Goal: Information Seeking & Learning: Learn about a topic

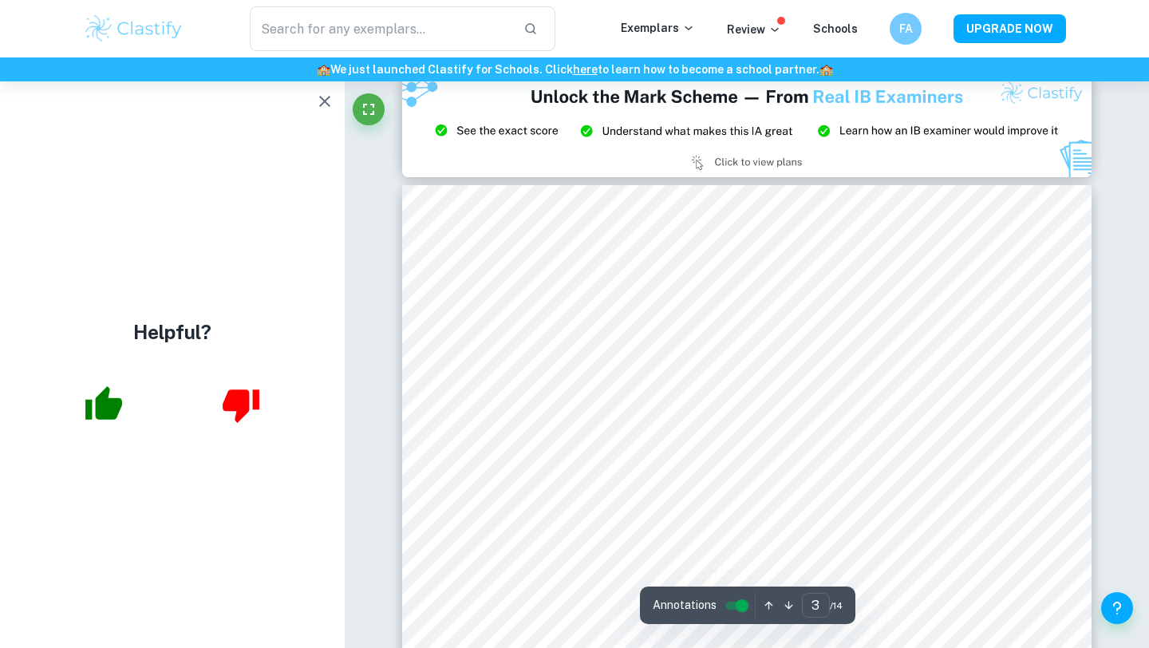
scroll to position [2012, 0]
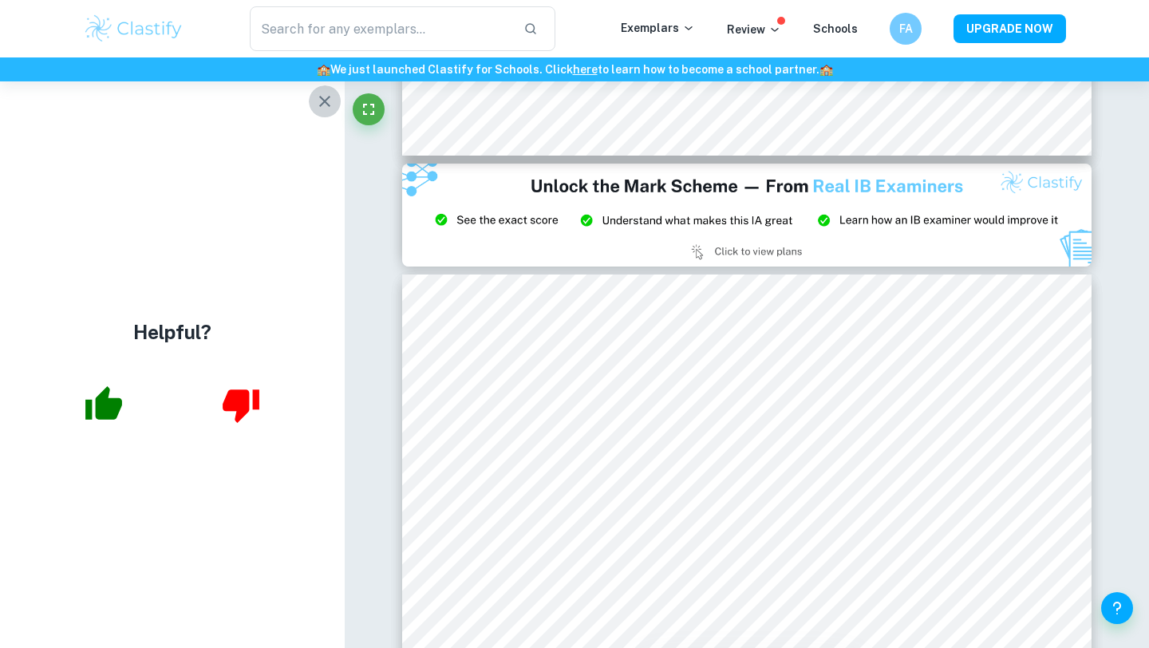
click at [321, 98] on icon "button" at bounding box center [324, 101] width 11 height 11
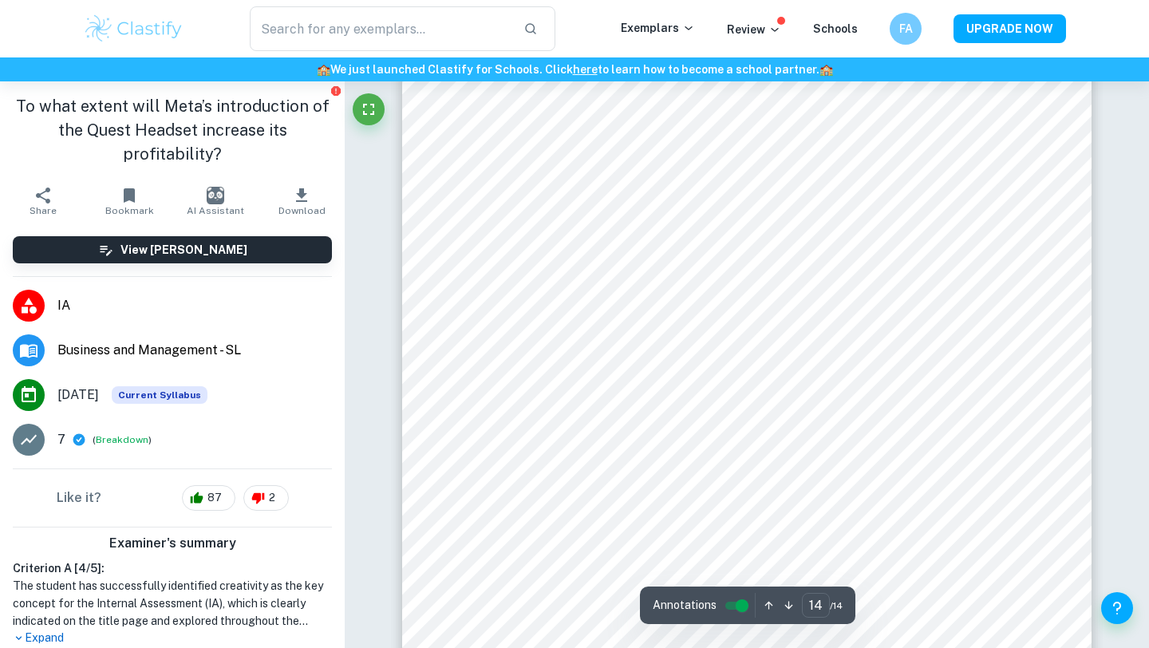
scroll to position [13597, 0]
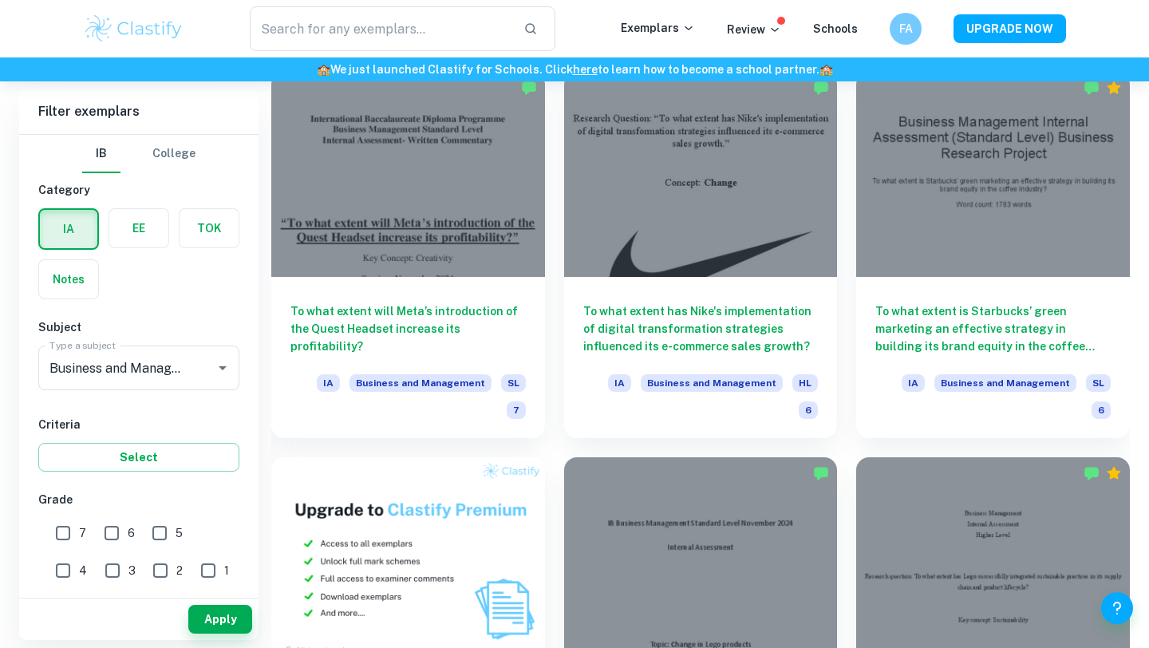
scroll to position [81, 0]
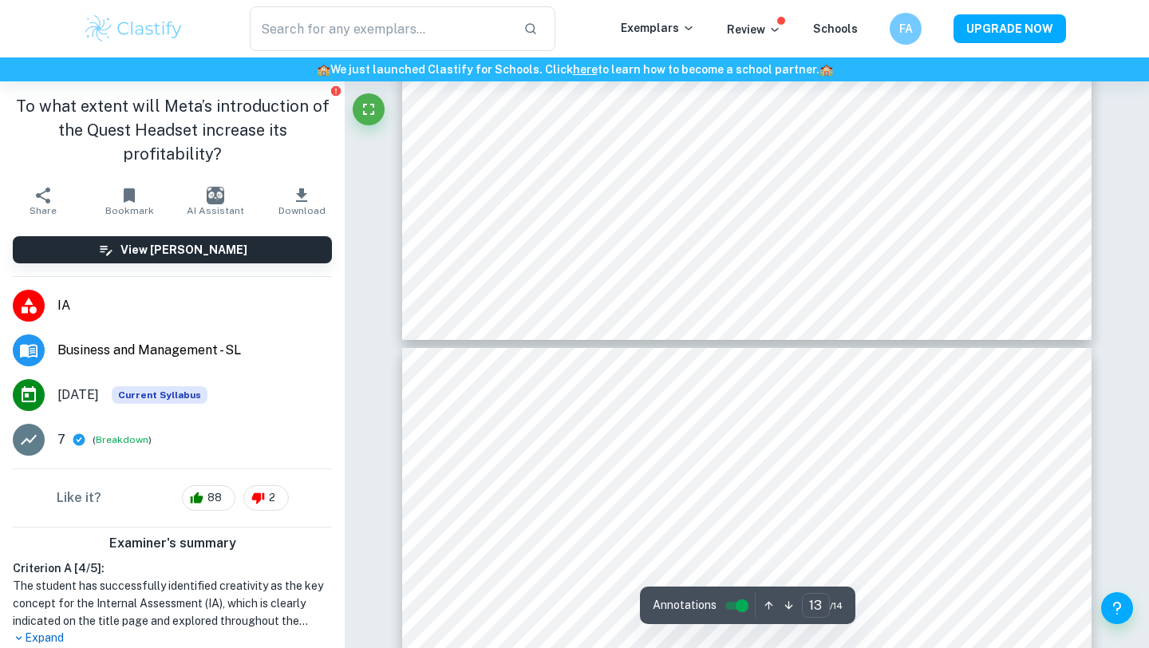
type input "14"
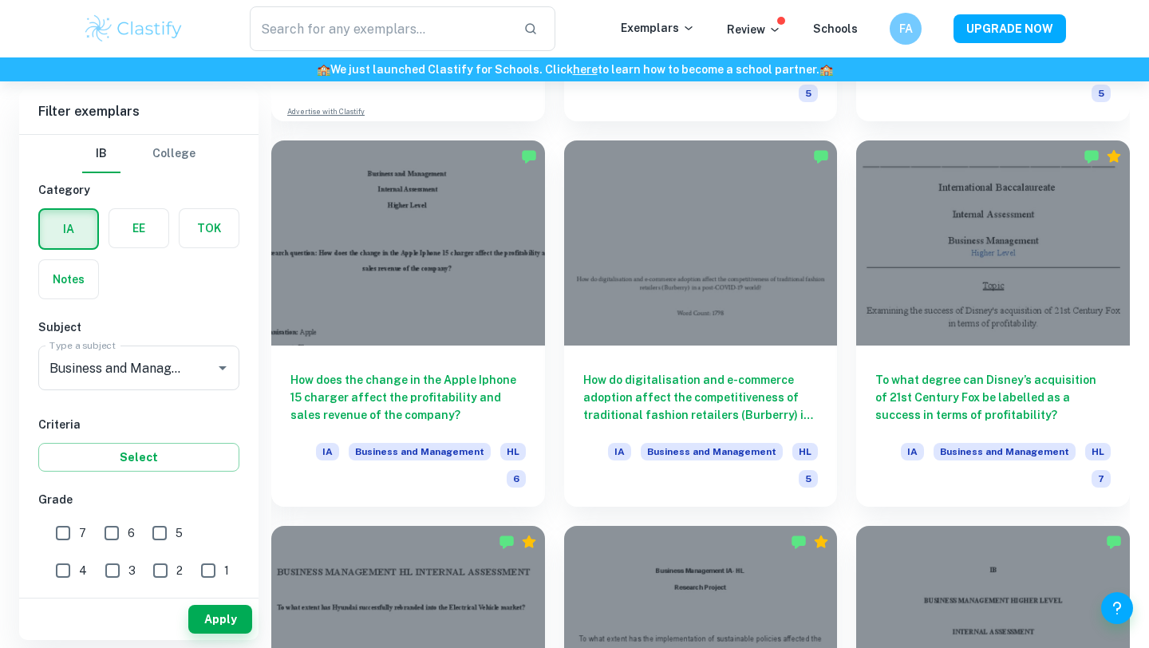
scroll to position [1555, 0]
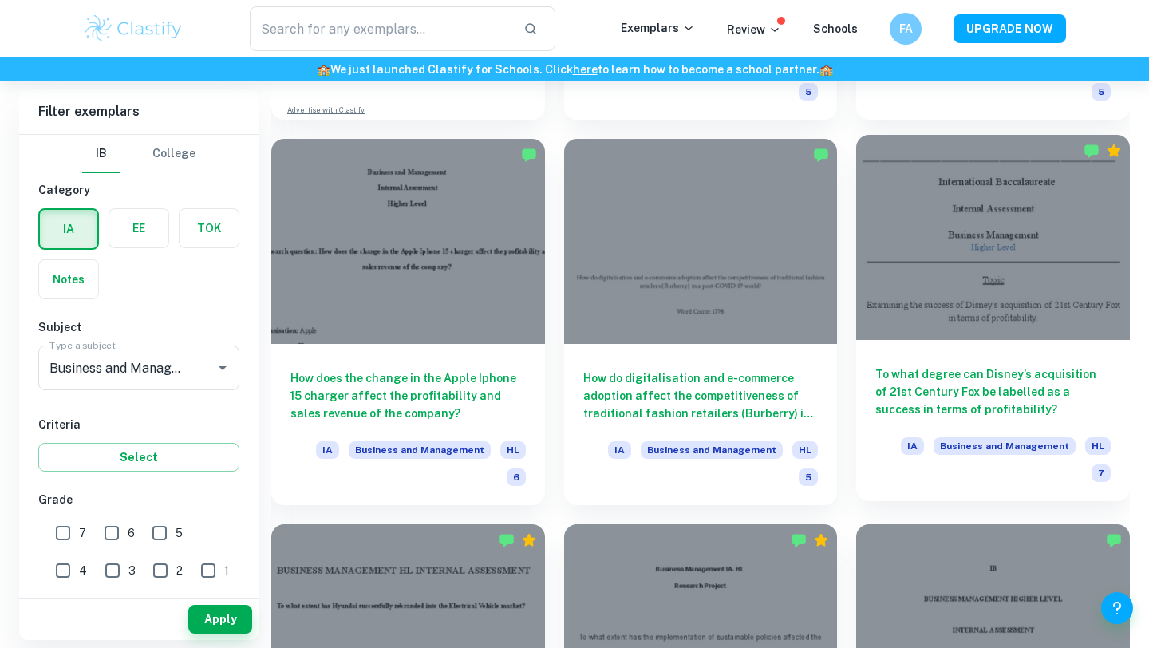
click at [1064, 365] on h6 "To what degree can Disney’s acquisition of 21st Century Fox be labelled as a su…" at bounding box center [992, 391] width 235 height 53
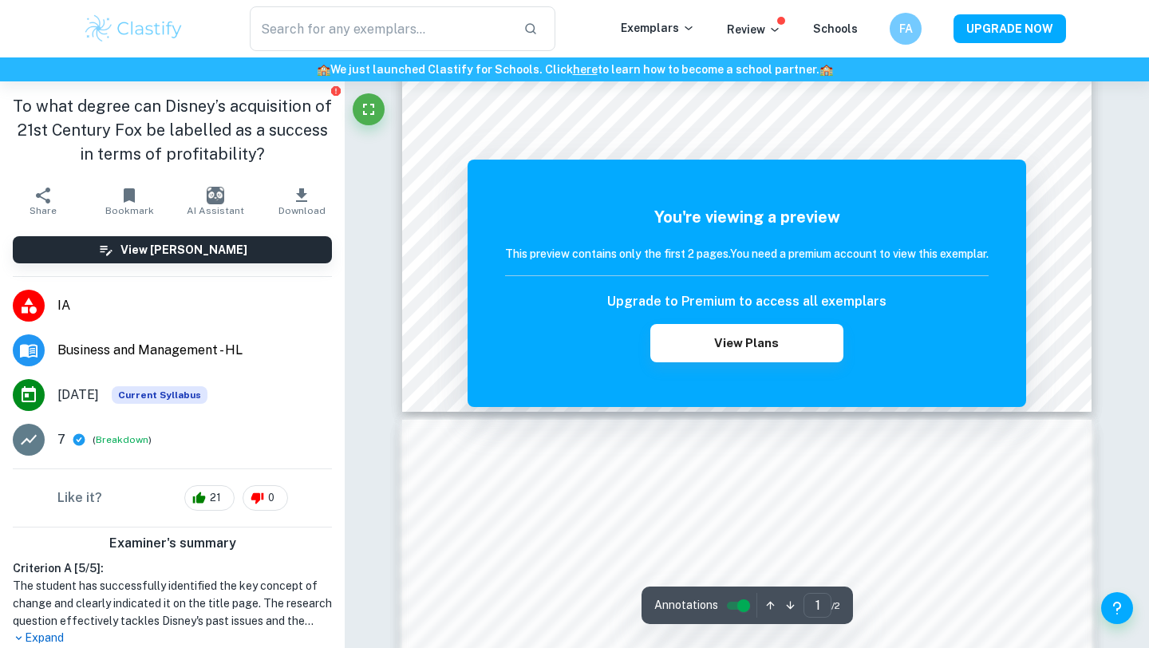
scroll to position [608, 0]
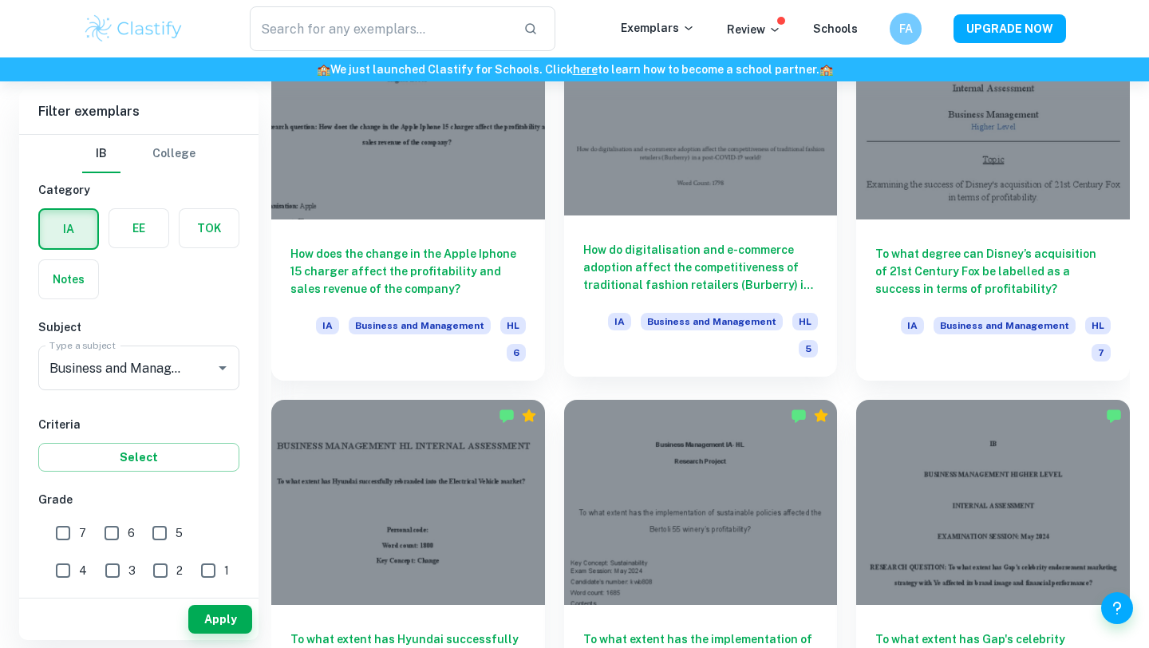
scroll to position [1653, 0]
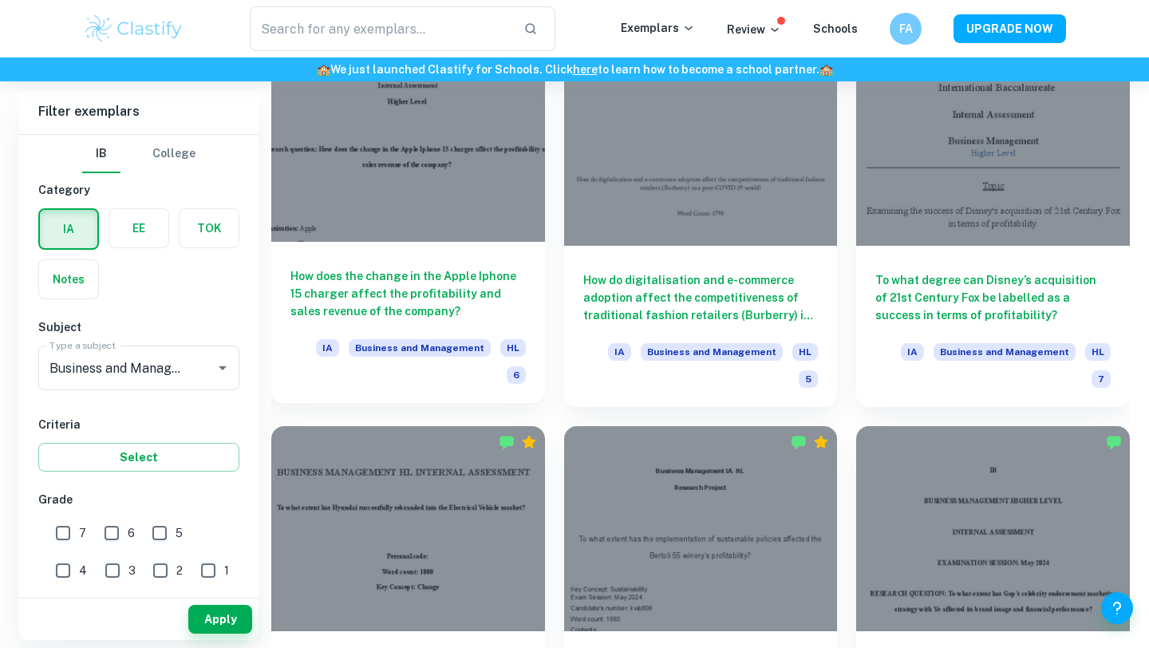
click at [464, 242] on div "How does the change in the Apple Iphone 15 charger affect the profitability and…" at bounding box center [408, 322] width 274 height 161
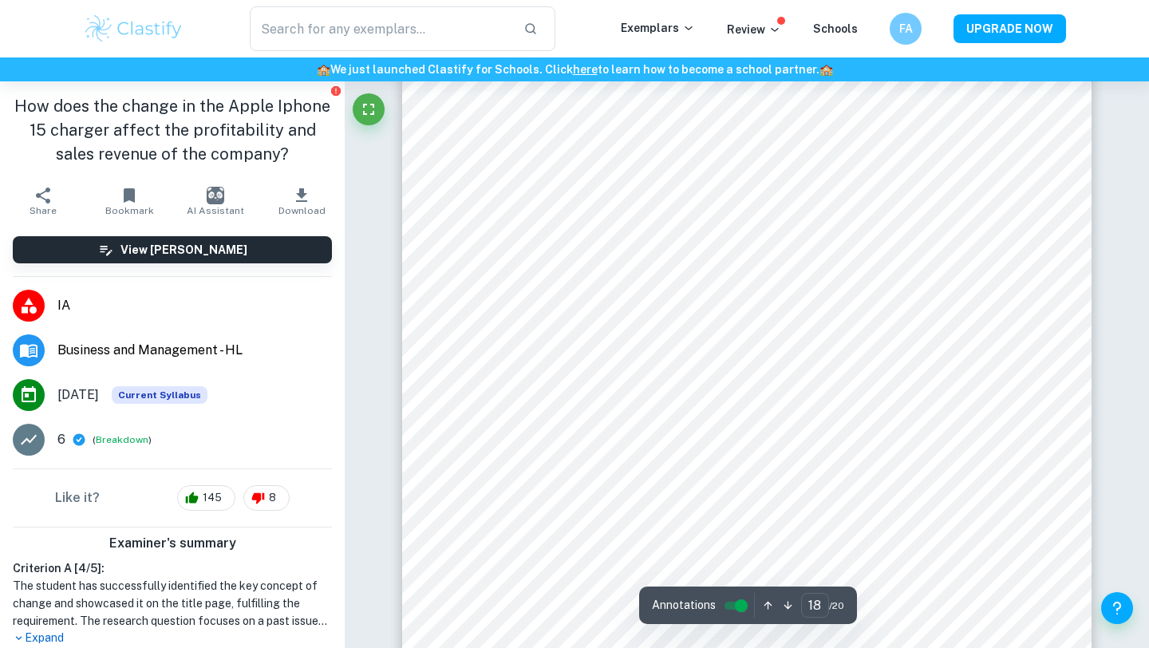
type input "17"
